Goal: Navigation & Orientation: Find specific page/section

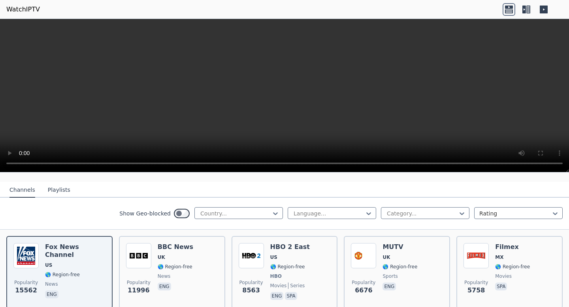
scroll to position [99, 0]
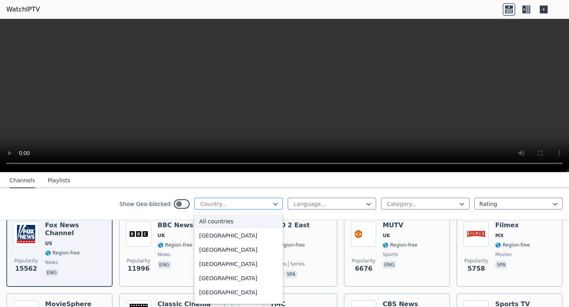
click at [264, 203] on div at bounding box center [235, 204] width 72 height 8
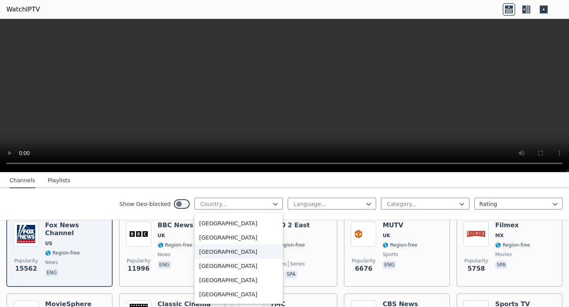
click at [220, 251] on div "[GEOGRAPHIC_DATA]" at bounding box center [238, 252] width 88 height 14
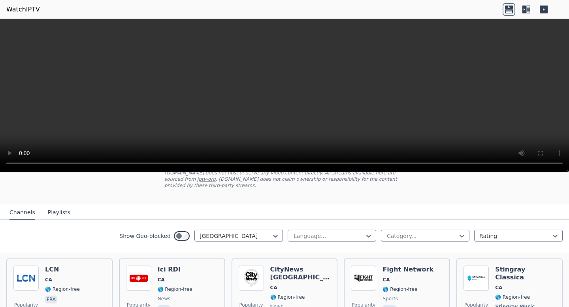
scroll to position [51, 0]
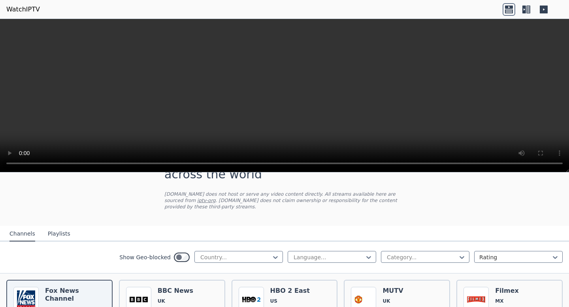
scroll to position [24, 0]
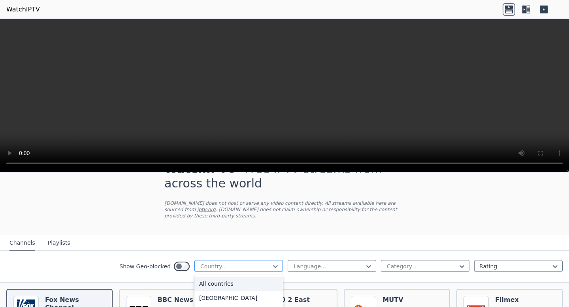
click at [226, 265] on div at bounding box center [235, 267] width 72 height 8
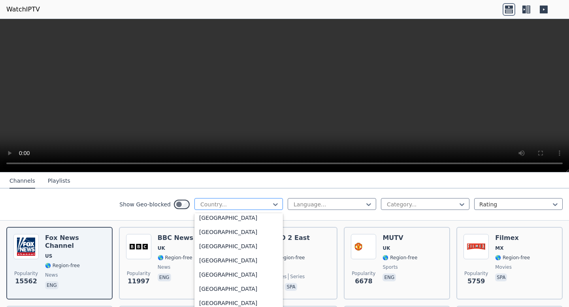
scroll to position [401, 0]
click at [219, 286] on div "[GEOGRAPHIC_DATA]" at bounding box center [238, 290] width 88 height 14
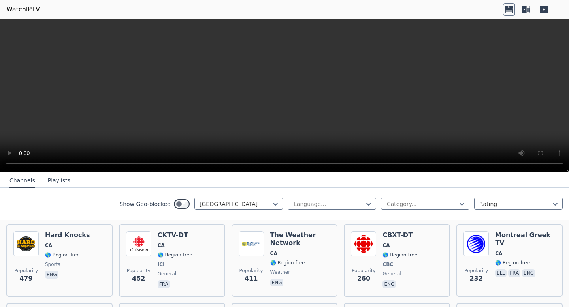
scroll to position [171, 0]
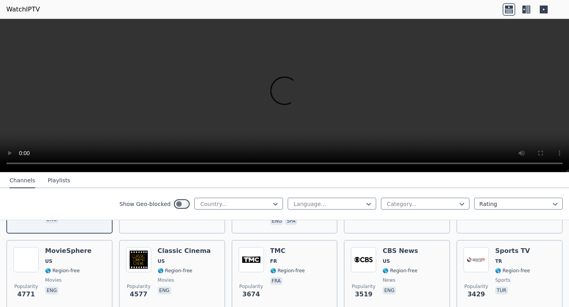
scroll to position [158, 0]
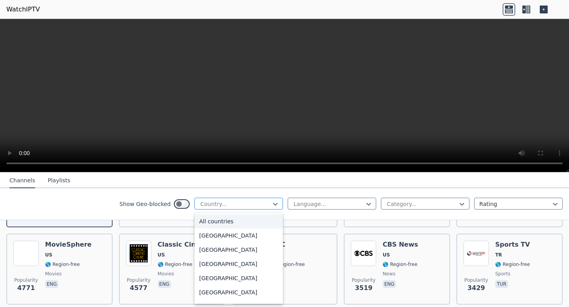
click at [224, 202] on div at bounding box center [235, 204] width 72 height 8
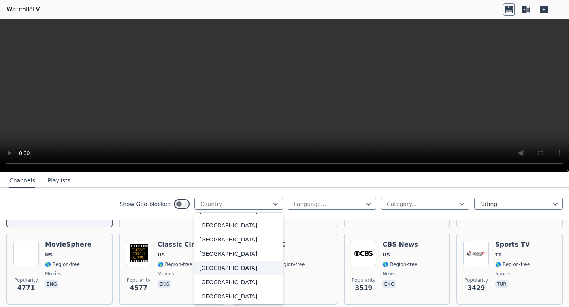
scroll to position [414, 0]
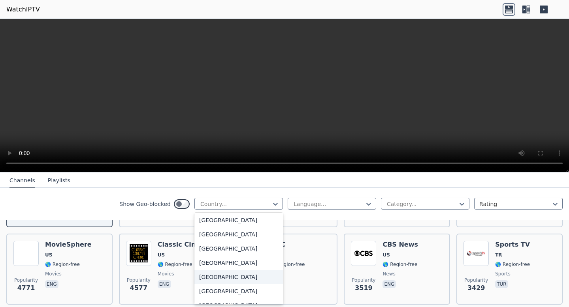
click at [218, 278] on div "[GEOGRAPHIC_DATA]" at bounding box center [238, 277] width 88 height 14
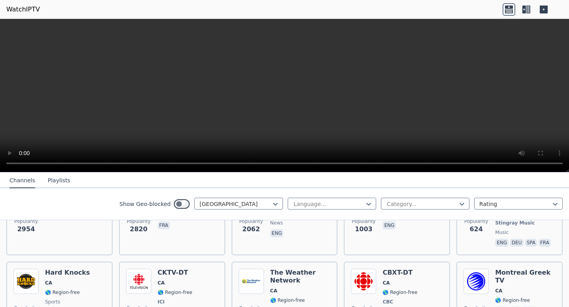
scroll to position [17, 0]
